Goal: Task Accomplishment & Management: Manage account settings

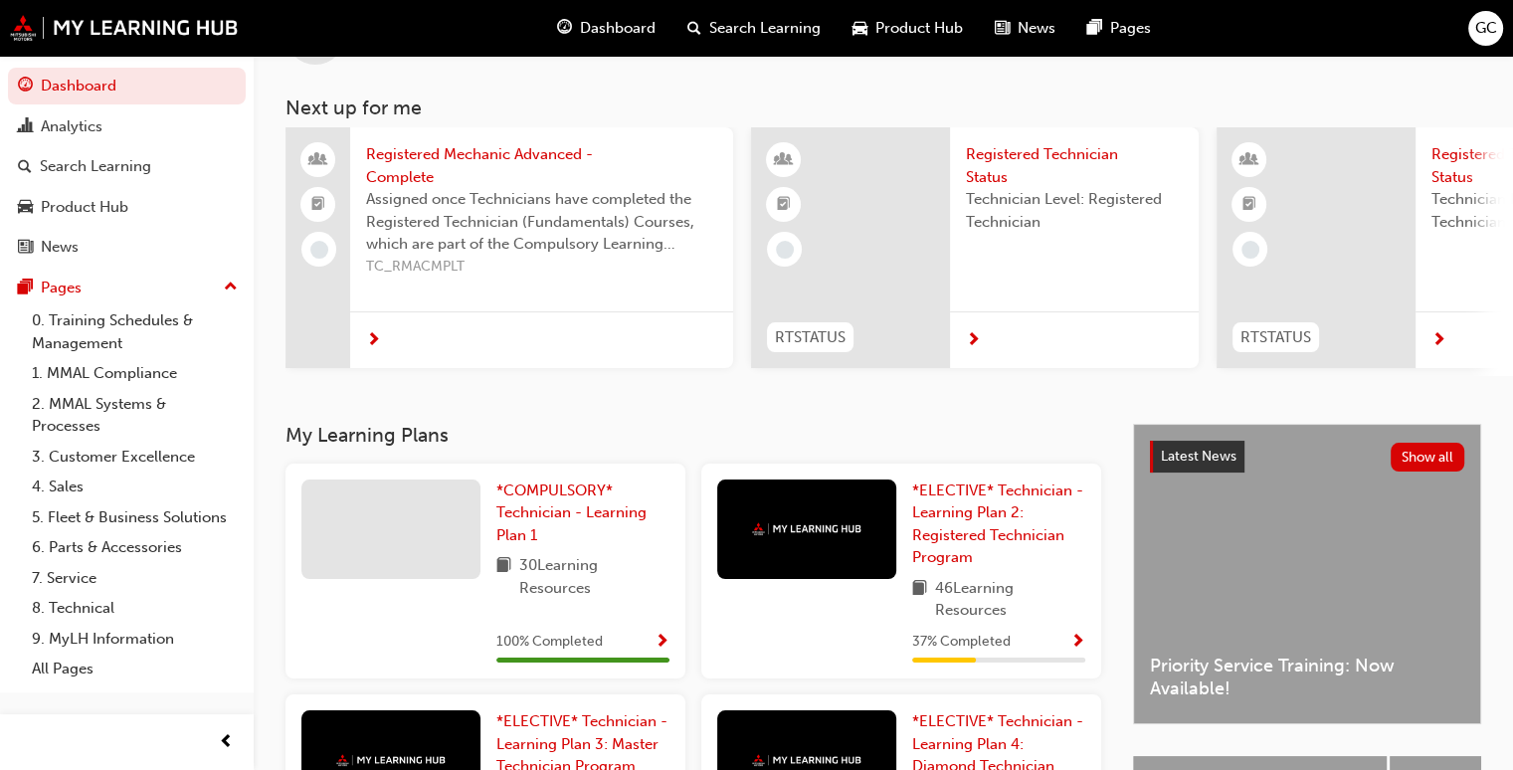
scroll to position [75, 0]
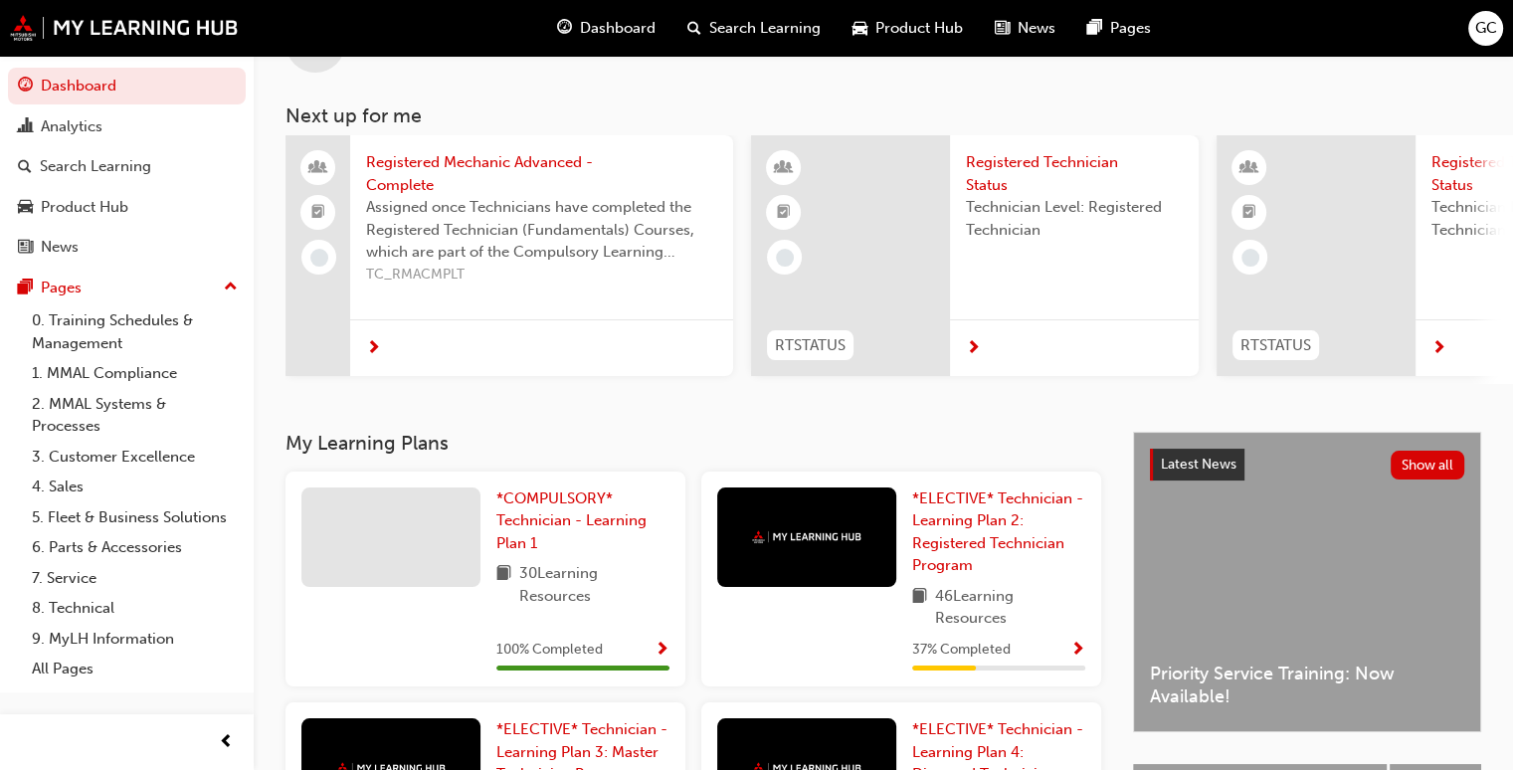
click at [1486, 33] on span "GC" at bounding box center [1486, 28] width 22 height 23
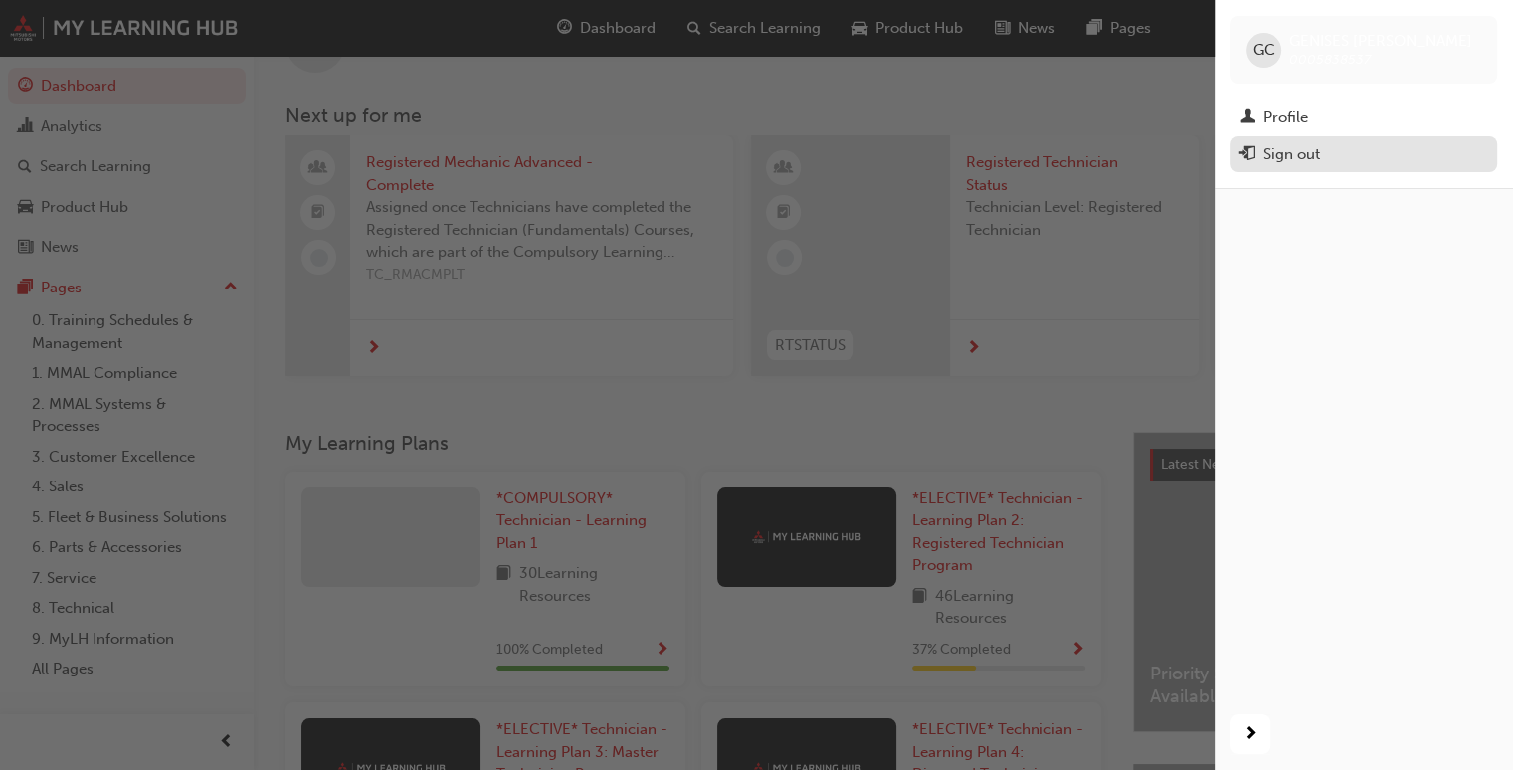
click at [1339, 164] on div "Sign out" at bounding box center [1363, 154] width 247 height 25
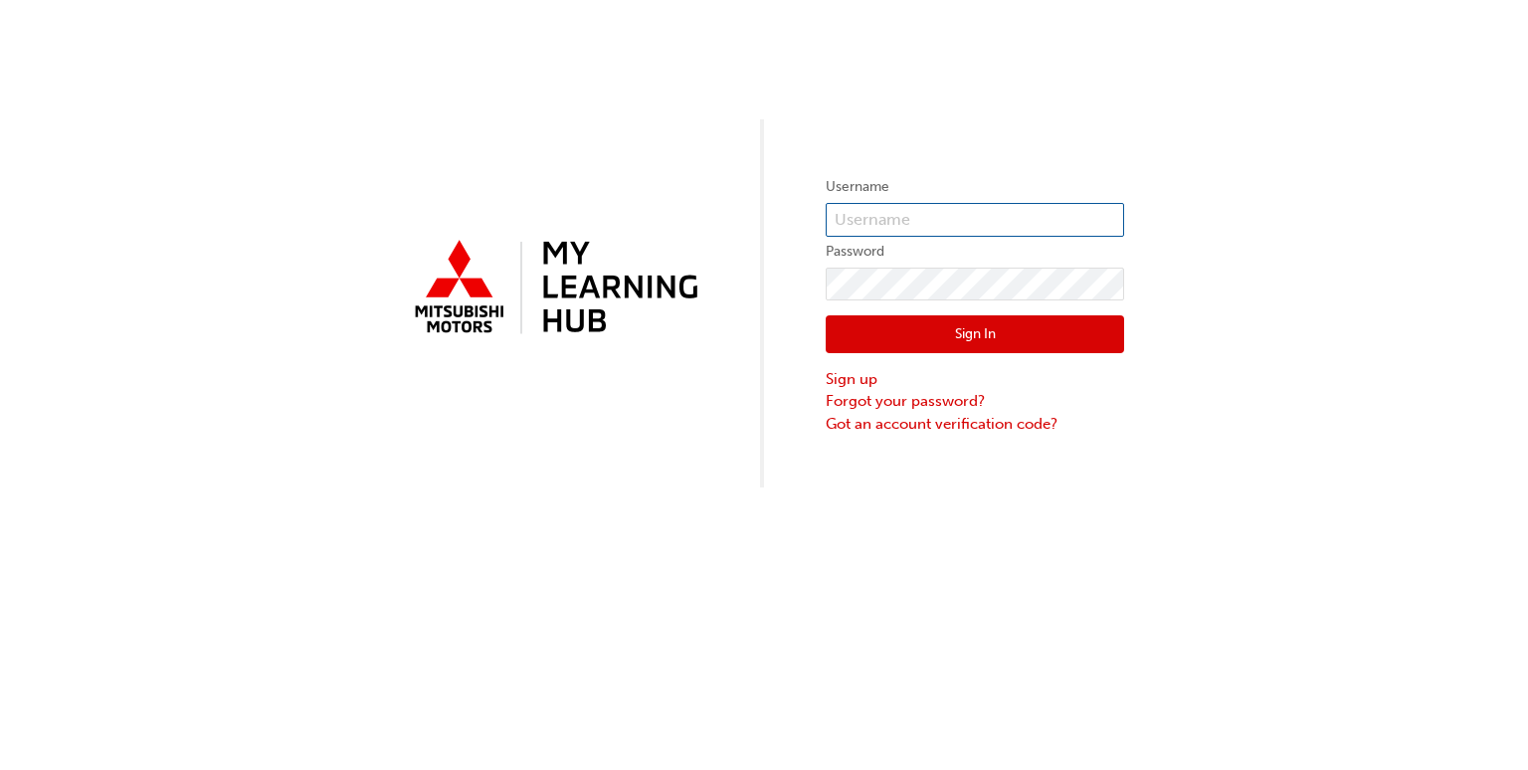
type input "0005838537"
click at [943, 216] on input "0005838537" at bounding box center [974, 220] width 298 height 34
click at [957, 216] on input "0005838537" at bounding box center [974, 220] width 298 height 34
type input "0005838536"
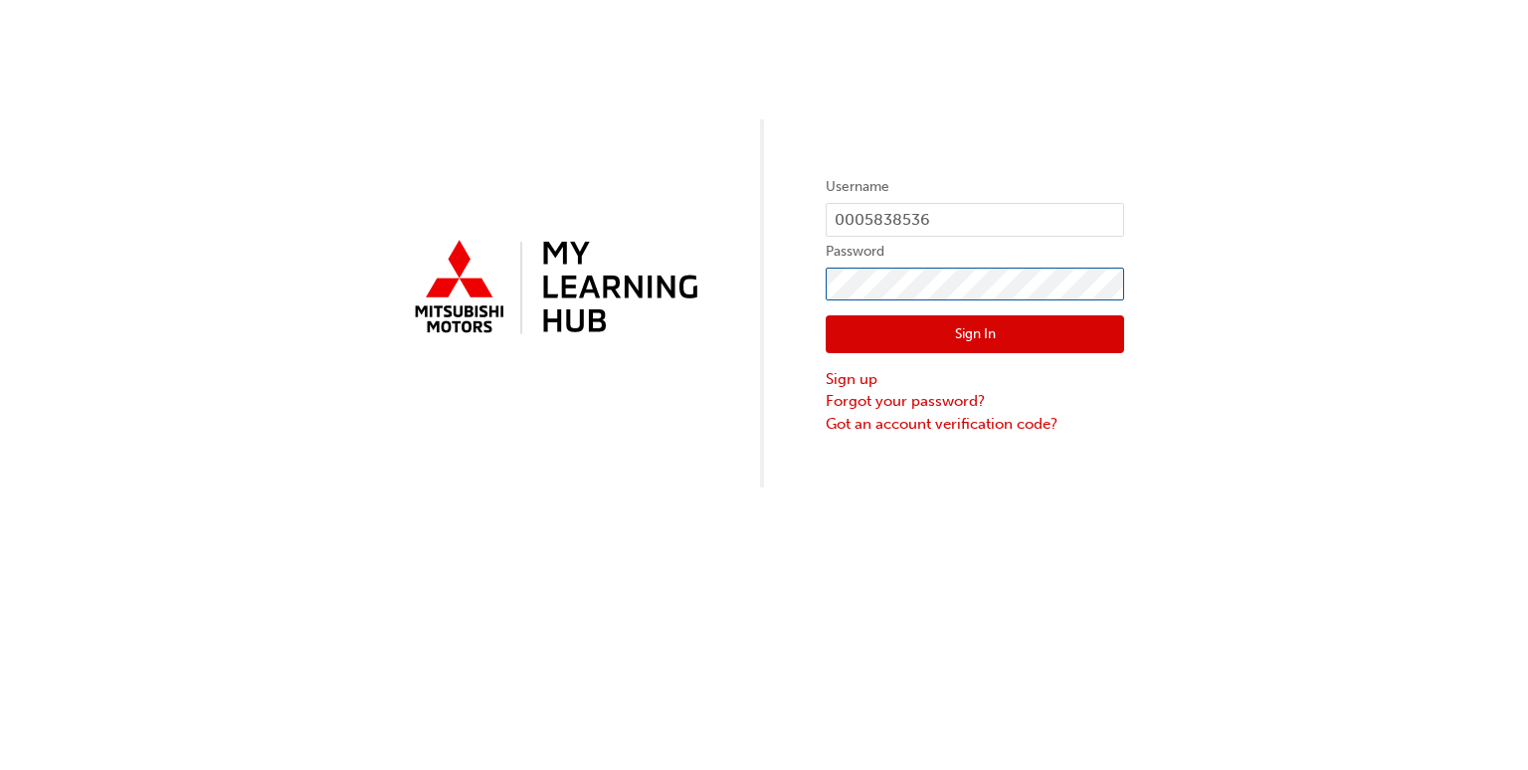
click button "Sign In" at bounding box center [974, 334] width 298 height 38
